Goal: Task Accomplishment & Management: Manage account settings

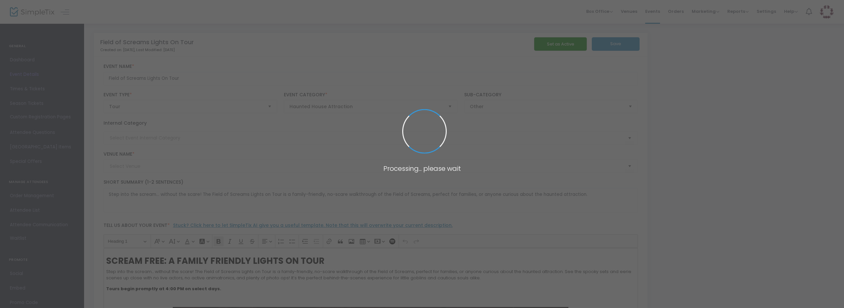
type input "[PERSON_NAME] Family Farm"
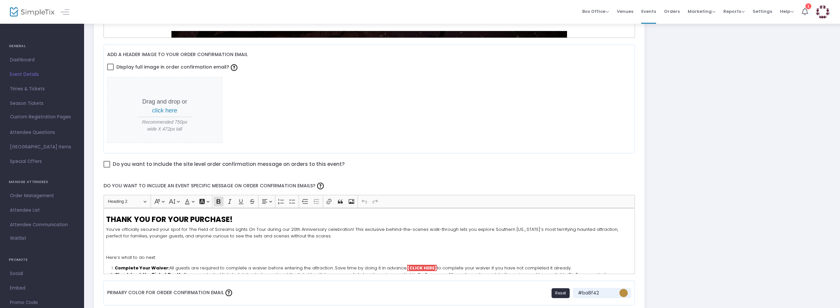
scroll to position [266, 0]
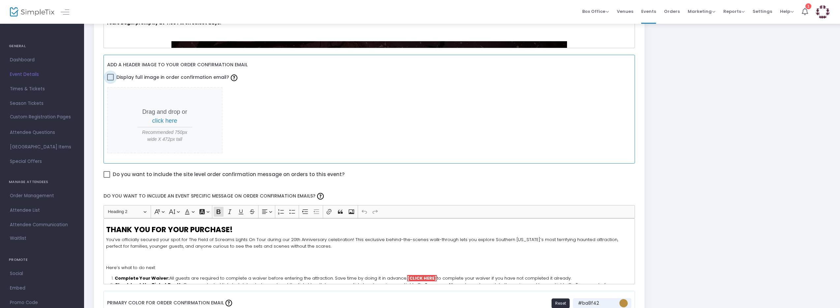
click at [113, 76] on span at bounding box center [110, 77] width 7 height 7
click at [110, 80] on input "Display full image in order confirmation email?" at bounding box center [110, 80] width 0 height 0
click at [110, 77] on span at bounding box center [110, 77] width 7 height 7
click at [110, 80] on input "Display full image in order confirmation email?" at bounding box center [110, 80] width 0 height 0
click at [110, 77] on span at bounding box center [110, 77] width 7 height 7
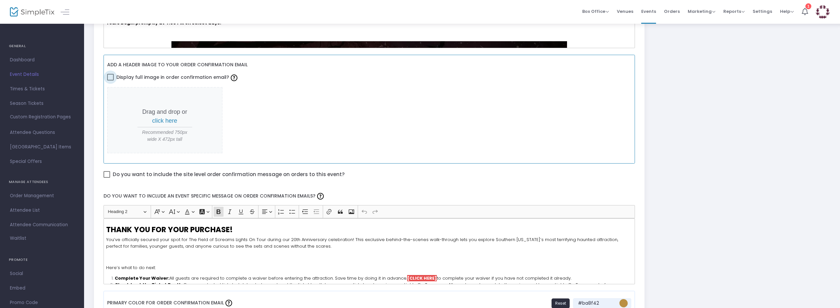
click at [110, 80] on input "Display full image in order confirmation email?" at bounding box center [110, 80] width 0 height 0
click at [110, 77] on span at bounding box center [110, 77] width 7 height 7
click at [110, 80] on input "Display full image in order confirmation email?" at bounding box center [110, 80] width 0 height 0
checkbox input "true"
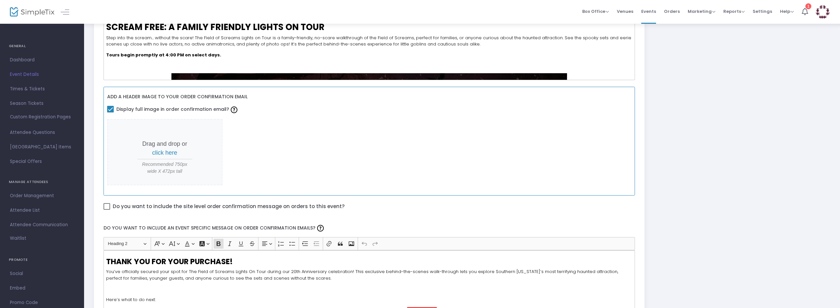
click at [171, 150] on span "click here" at bounding box center [164, 152] width 25 height 7
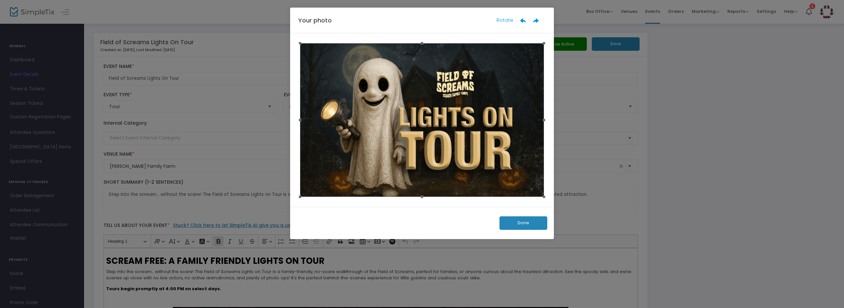
click at [534, 223] on button "Done" at bounding box center [523, 223] width 48 height 14
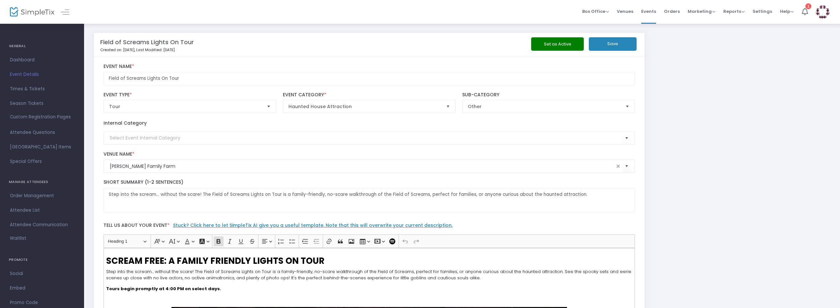
click at [626, 45] on button "Save" at bounding box center [613, 44] width 48 height 14
click at [24, 58] on span "Dashboard" at bounding box center [42, 60] width 64 height 9
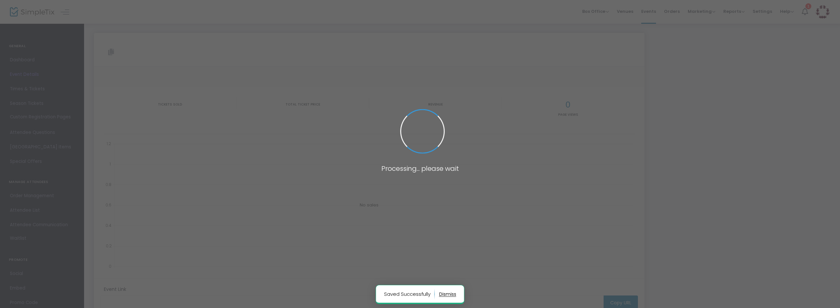
type input "[URL][DOMAIN_NAME]"
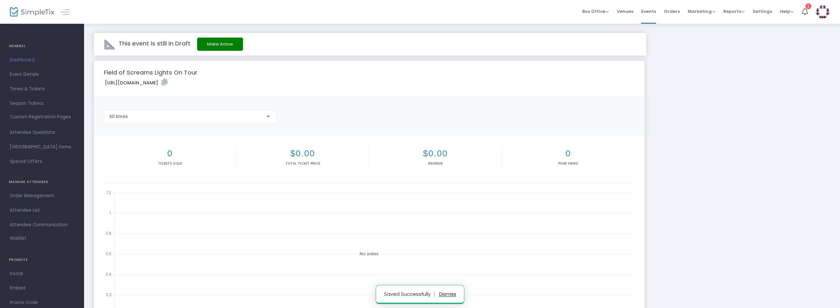
click at [20, 13] on img at bounding box center [32, 12] width 44 height 10
